Goal: Task Accomplishment & Management: Use online tool/utility

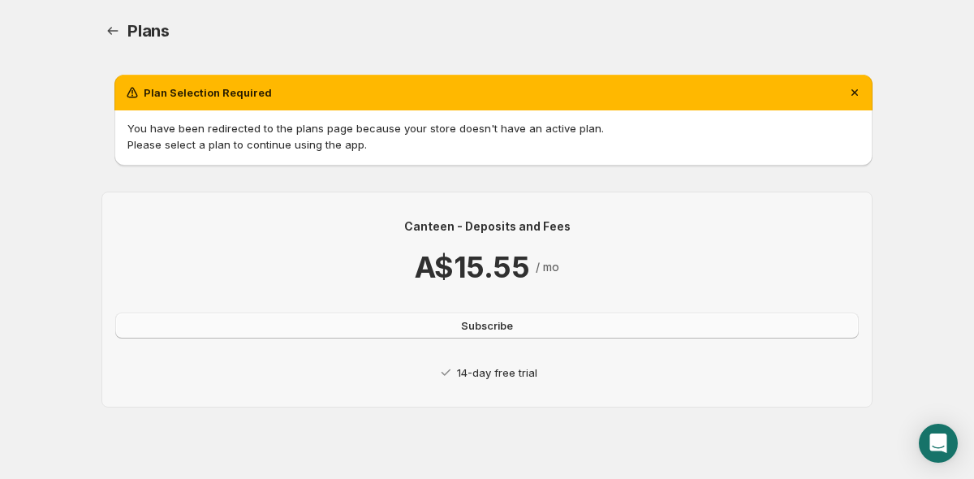
click at [496, 333] on span "Subscribe" at bounding box center [487, 325] width 52 height 16
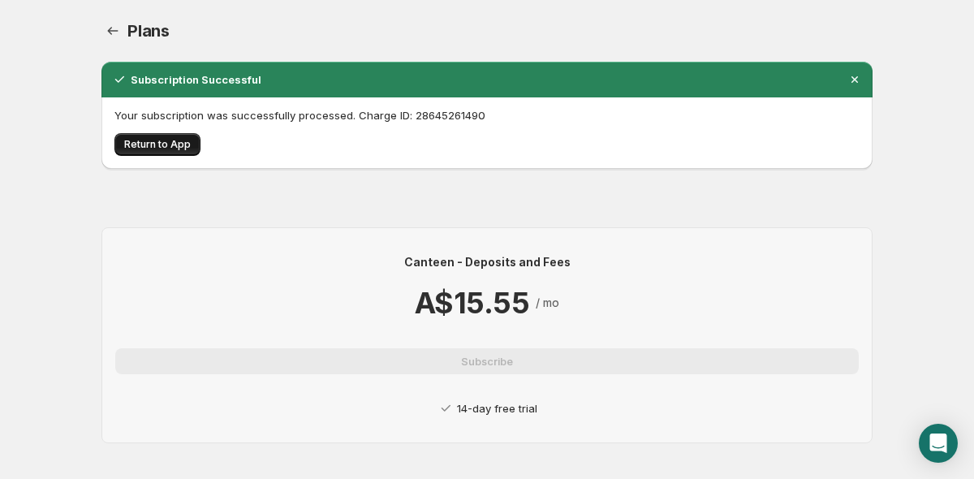
click at [157, 145] on span "Return to App" at bounding box center [157, 144] width 67 height 13
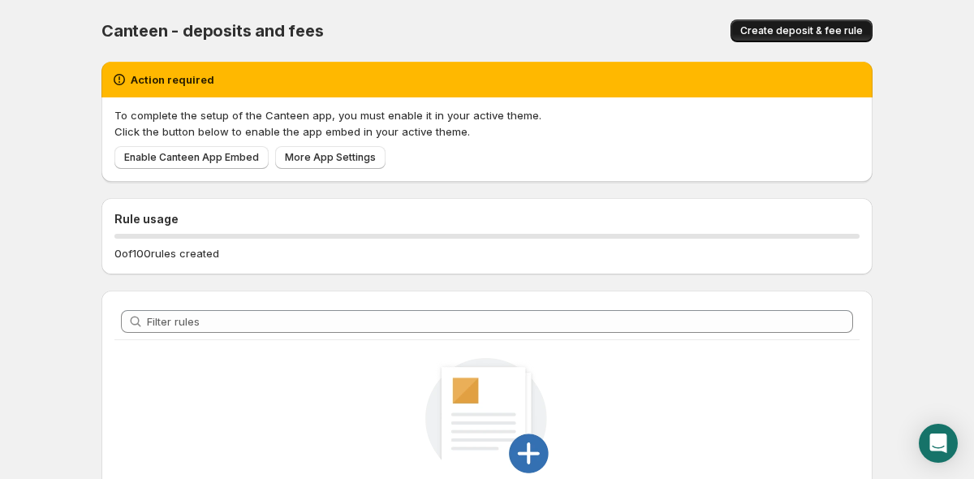
click at [812, 35] on span "Create deposit & fee rule" at bounding box center [801, 30] width 123 height 13
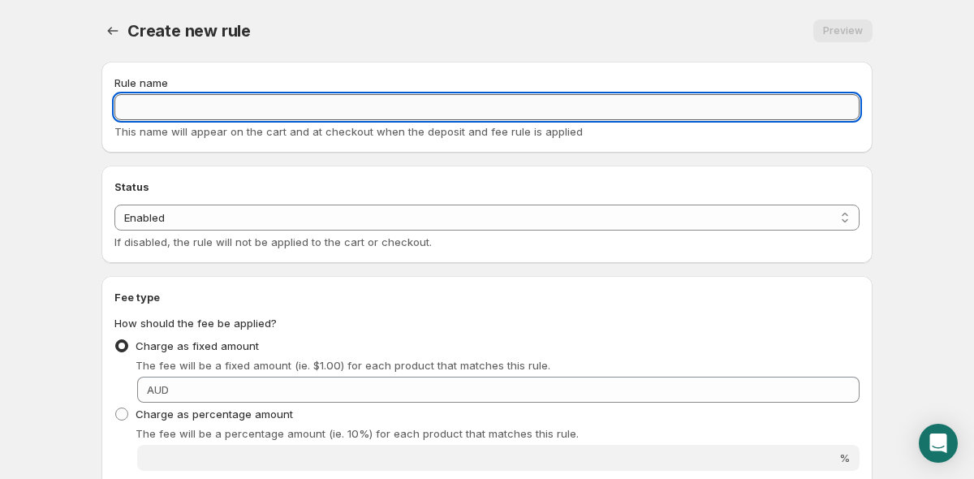
click at [138, 109] on input "Rule name" at bounding box center [486, 107] width 745 height 26
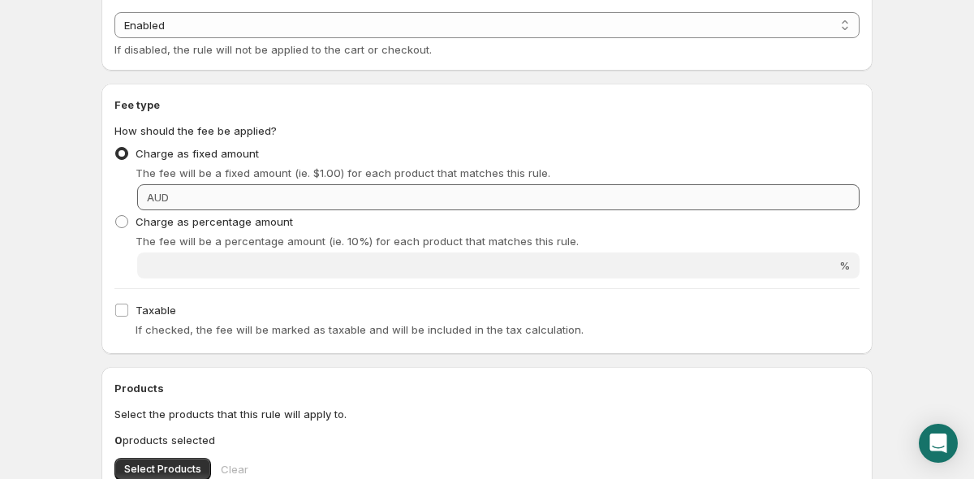
scroll to position [154, 0]
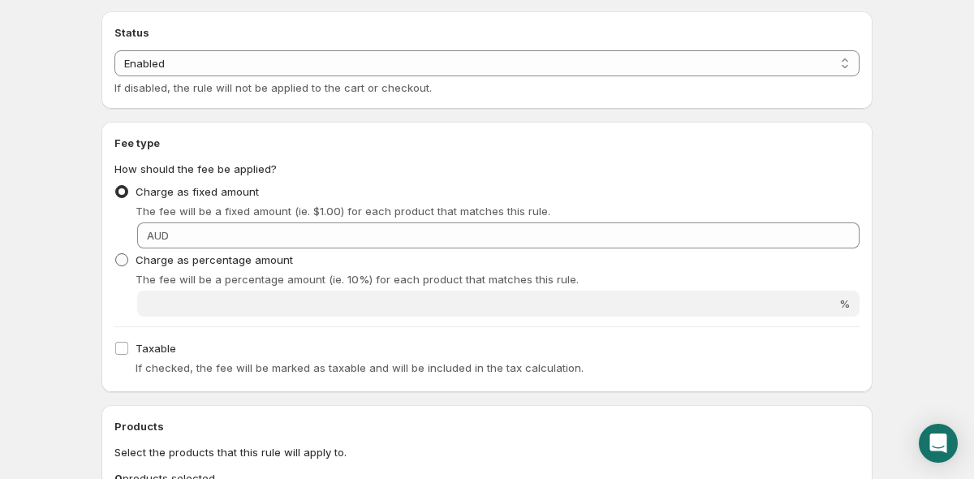
type input "Credit Card Fee"
click at [121, 261] on span at bounding box center [121, 259] width 13 height 13
click at [116, 254] on input "Charge as percentage amount" at bounding box center [115, 253] width 1 height 1
radio input "true"
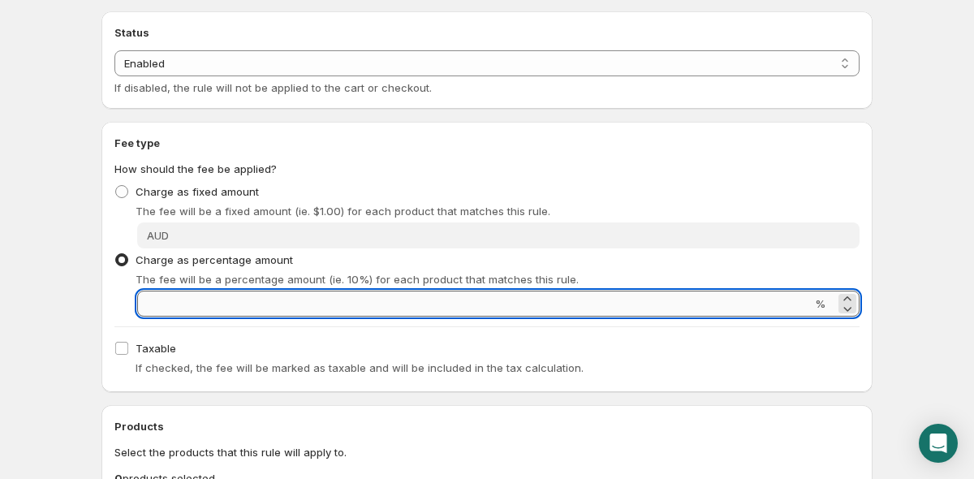
click at [193, 310] on input "Percentage amount" at bounding box center [474, 304] width 674 height 26
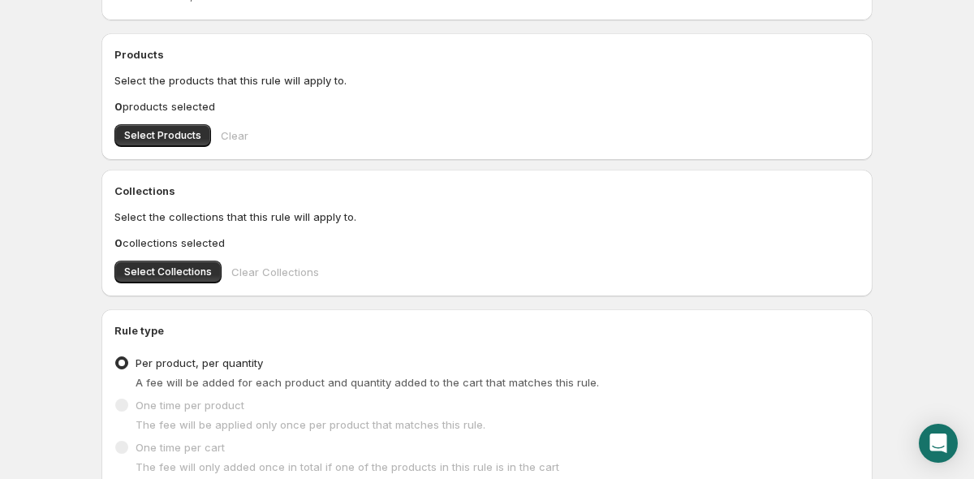
scroll to position [652, 0]
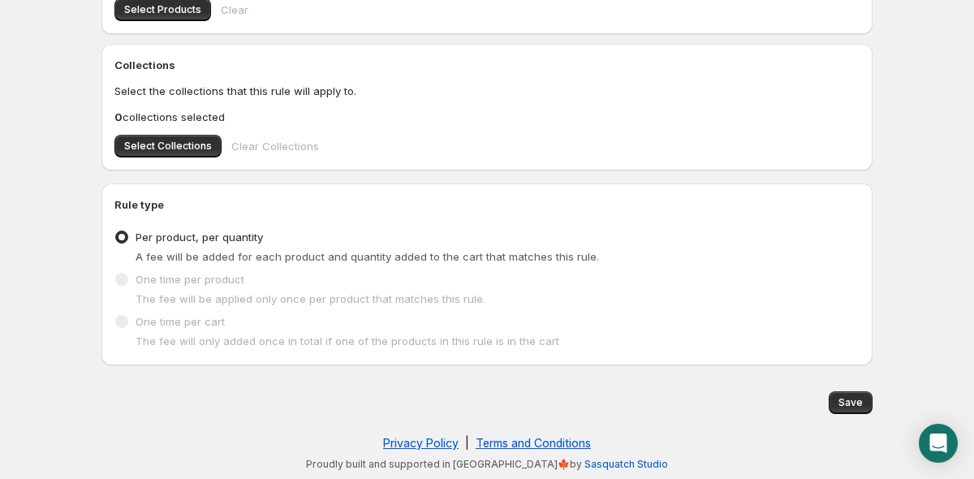
type input "1.75"
click at [126, 322] on span at bounding box center [121, 321] width 13 height 13
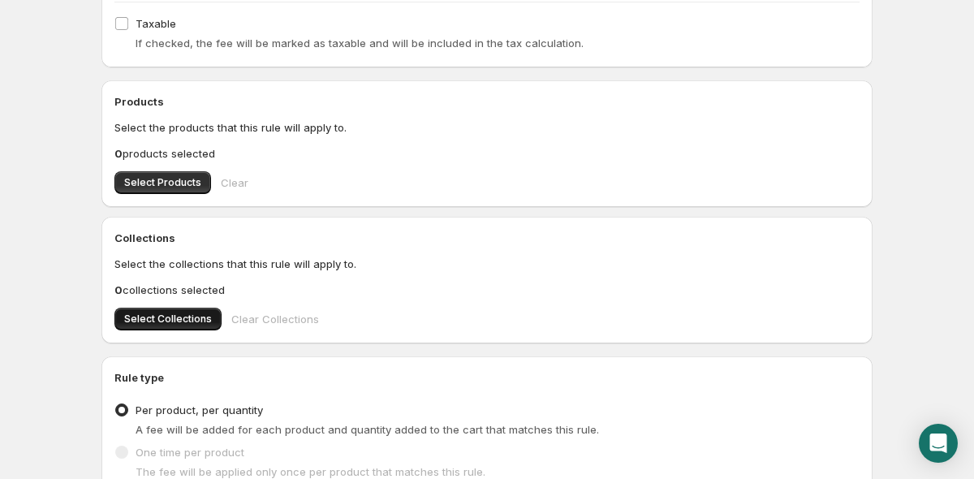
click at [157, 320] on span "Select Collections" at bounding box center [168, 318] width 88 height 13
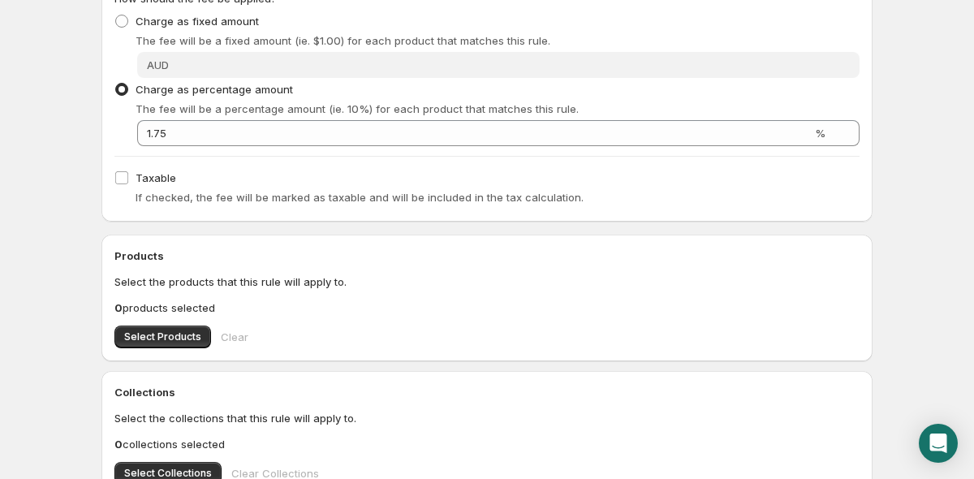
scroll to position [652, 0]
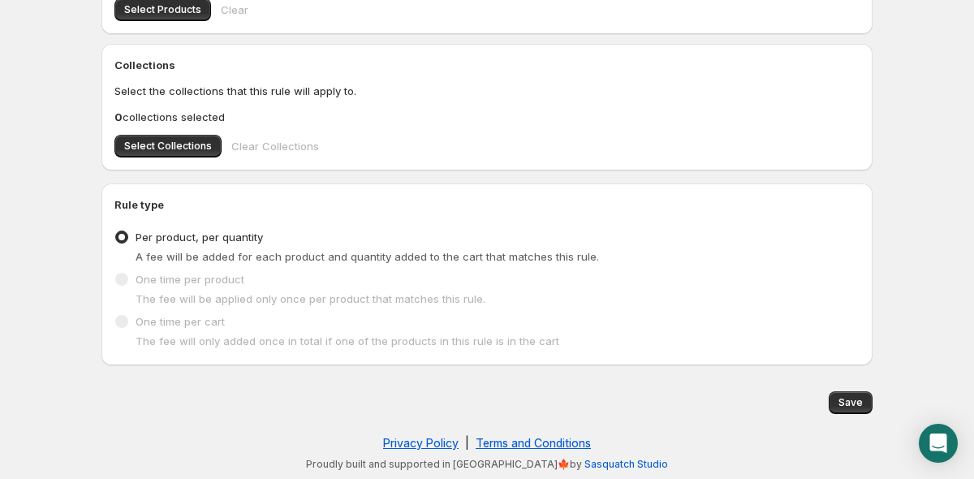
drag, startPoint x: 122, startPoint y: 280, endPoint x: 123, endPoint y: 270, distance: 9.9
click at [122, 278] on span at bounding box center [121, 279] width 13 height 13
click at [124, 241] on span at bounding box center [121, 237] width 13 height 13
click at [116, 231] on input "Per product, per quantity" at bounding box center [115, 231] width 1 height 1
click at [124, 282] on span at bounding box center [121, 279] width 13 height 13
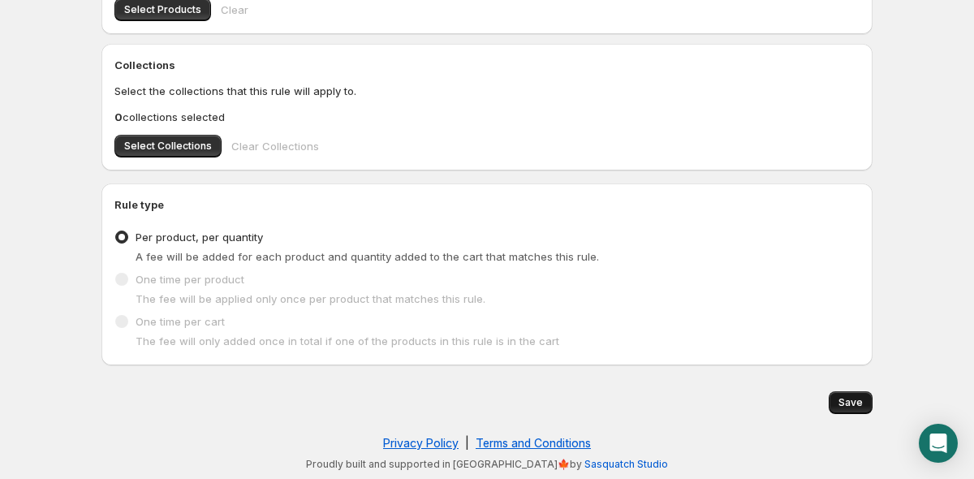
click at [850, 408] on span "Save" at bounding box center [850, 402] width 24 height 13
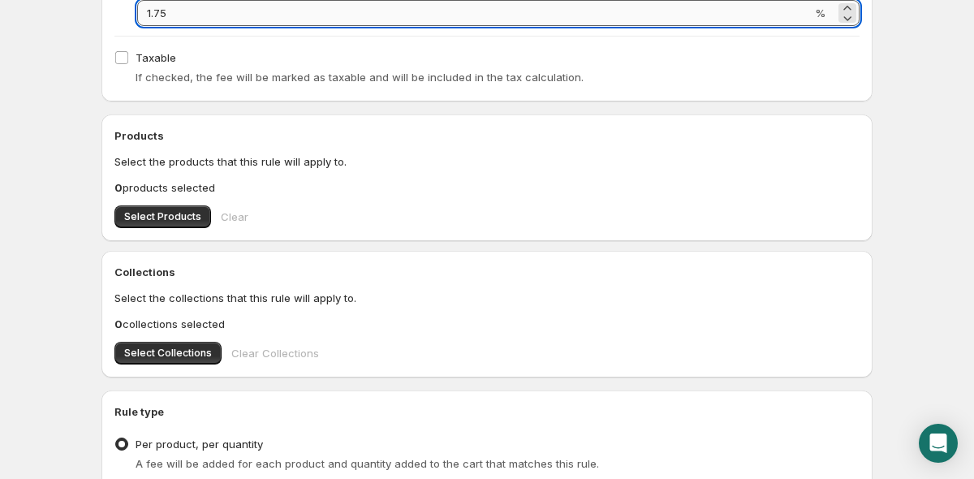
radio input "true"
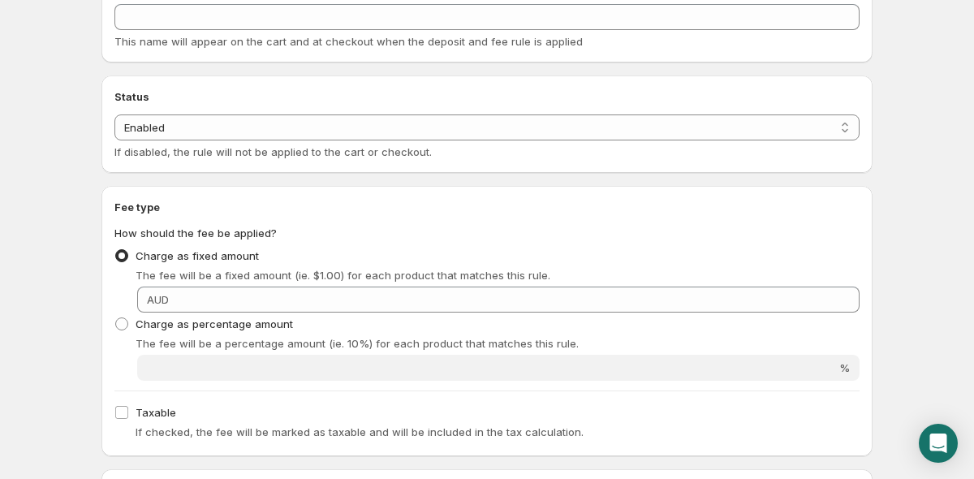
scroll to position [0, 0]
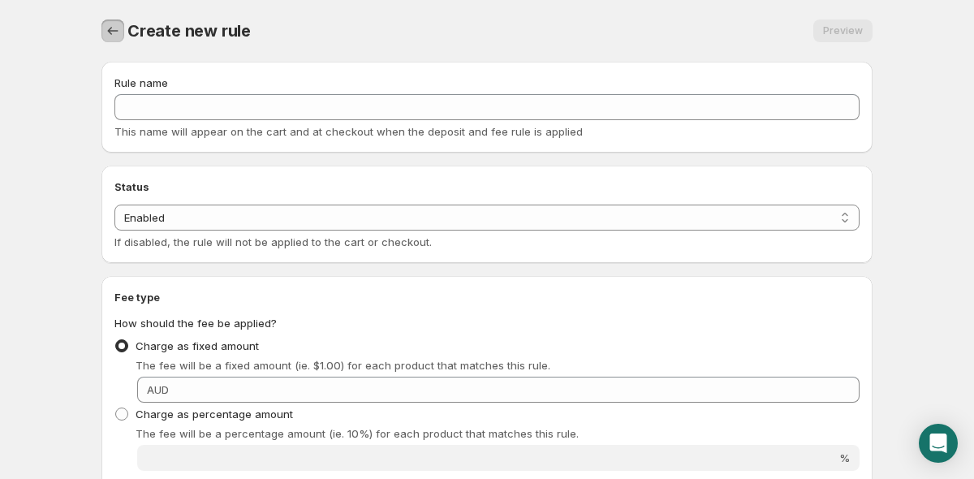
click at [112, 25] on icon "Settings" at bounding box center [113, 31] width 16 height 16
